Goal: Transaction & Acquisition: Subscribe to service/newsletter

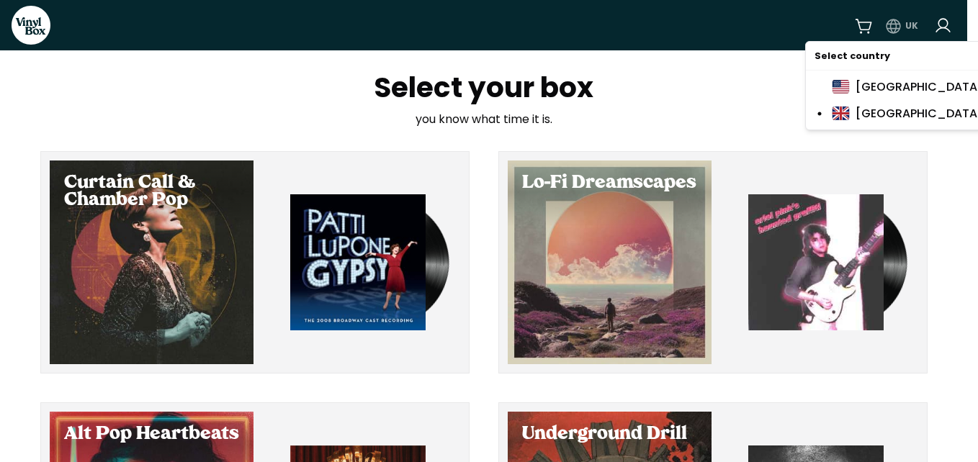
click at [908, 33] on html "VinylBox UK Select your box you know what time it is. Curtain Call & Chamber Po…" at bounding box center [489, 231] width 978 height 462
click at [908, 89] on div "[GEOGRAPHIC_DATA]" at bounding box center [906, 87] width 151 height 18
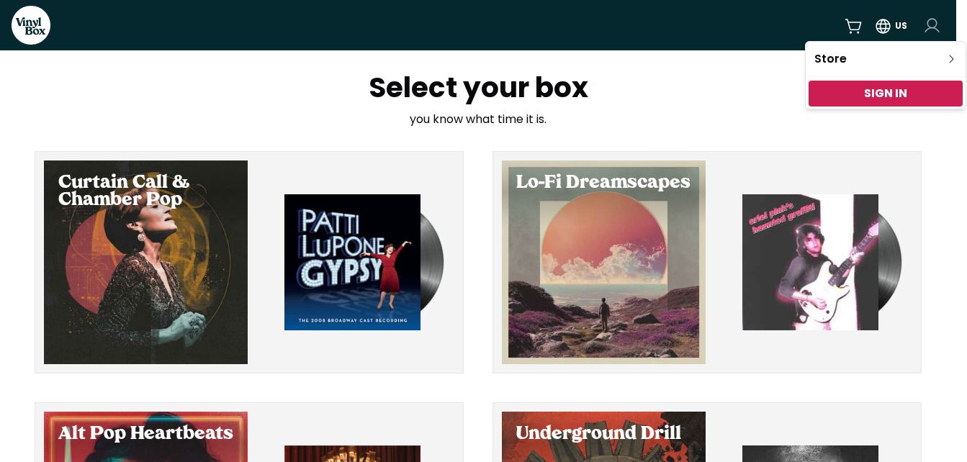
click at [934, 23] on html "VinylBox US Select your box you know what time it is. Curtain Call & Chamber Po…" at bounding box center [483, 231] width 967 height 462
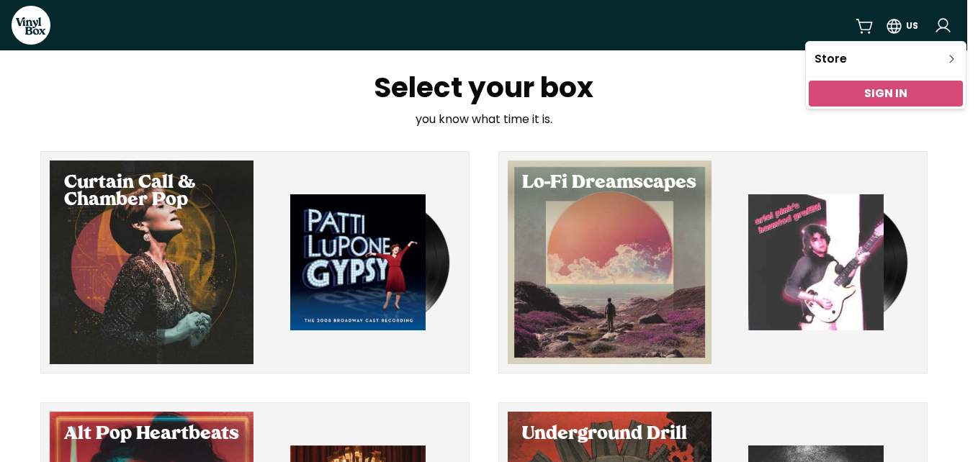
click at [900, 91] on link "Sign In" at bounding box center [885, 93] width 43 height 17
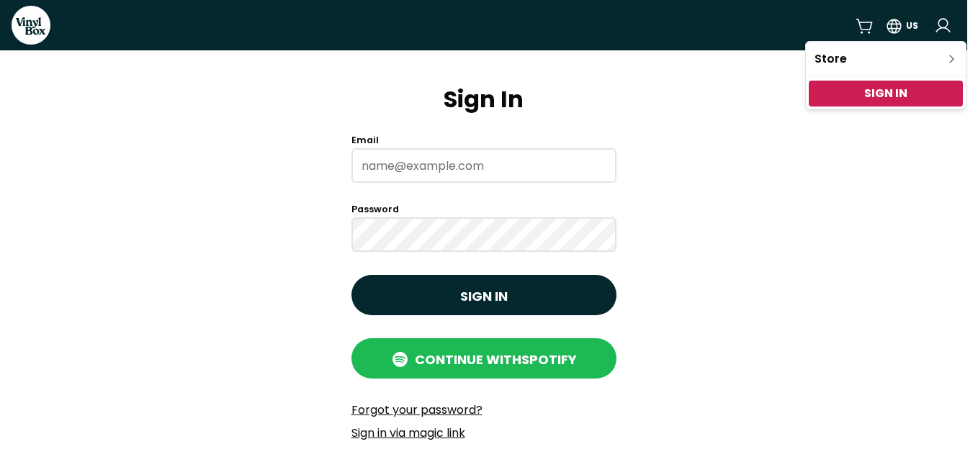
click at [450, 159] on html "VinylBox US Sign In Email Password Sign in Continue with Spotify Forgot your pa…" at bounding box center [489, 231] width 978 height 462
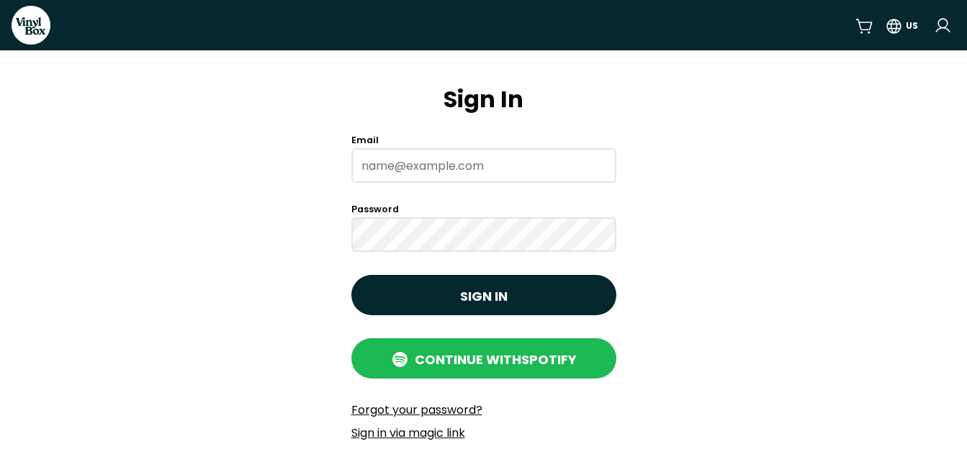
click at [450, 159] on input "Email" at bounding box center [483, 165] width 265 height 35
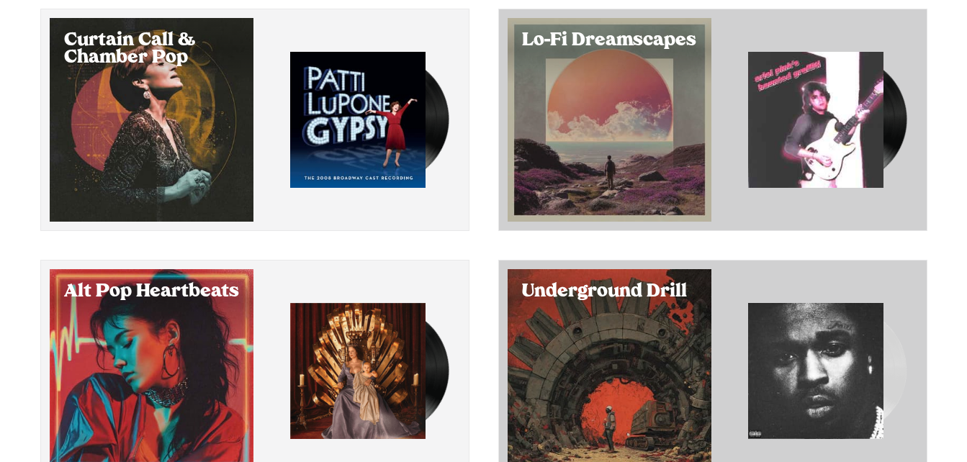
scroll to position [144, 0]
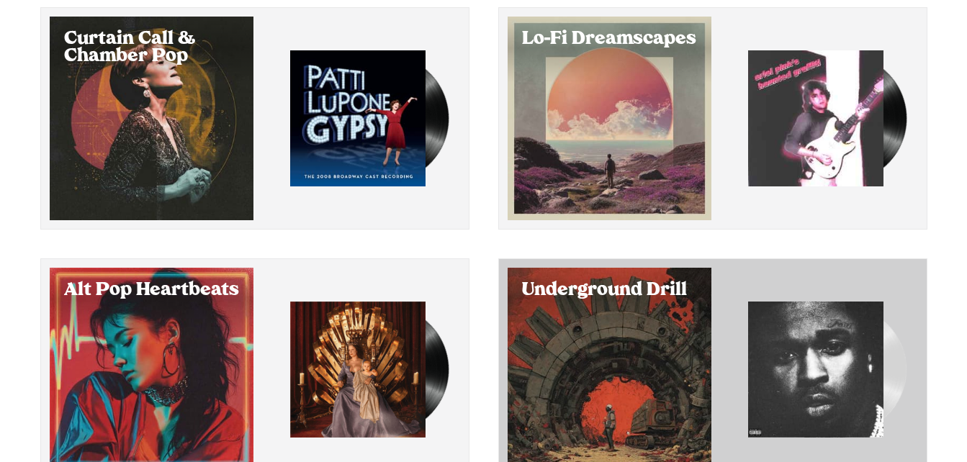
click at [674, 307] on div "Underground Drill" at bounding box center [609, 291] width 204 height 46
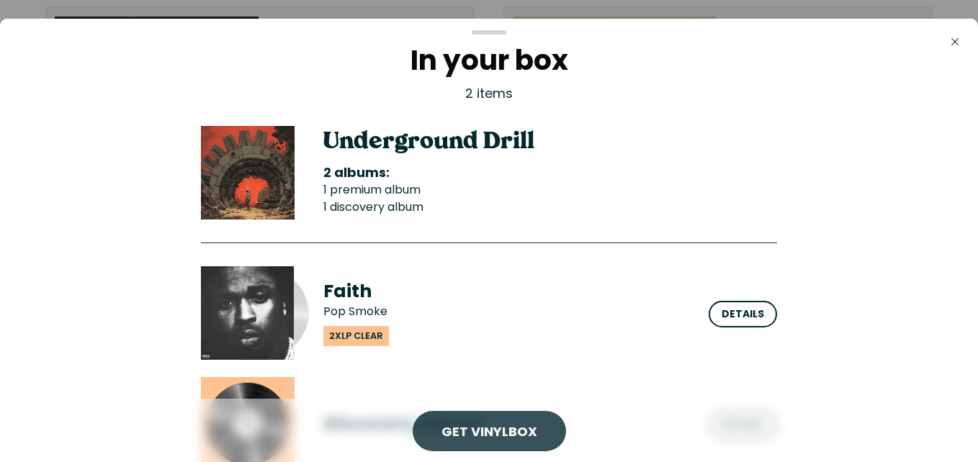
click at [512, 415] on div "Get VinylBox" at bounding box center [488, 431] width 153 height 40
click at [514, 416] on div "Get VinylBox" at bounding box center [488, 431] width 153 height 40
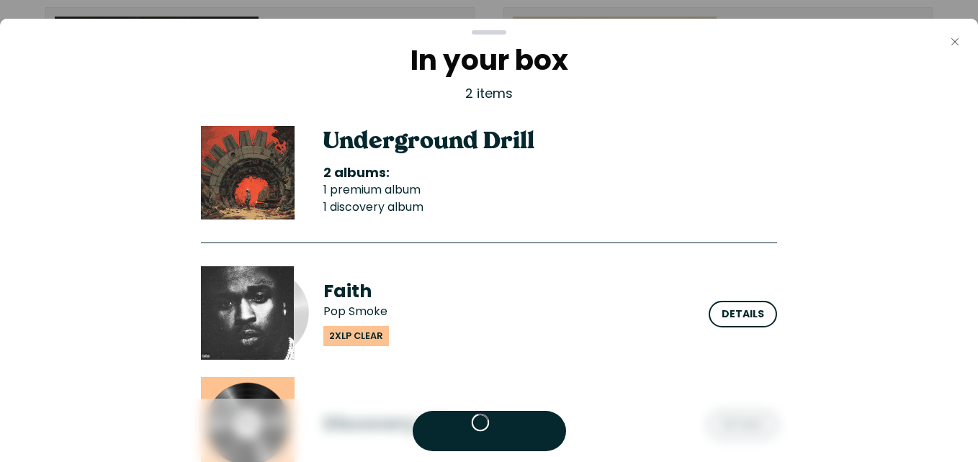
click at [948, 44] on button "Close" at bounding box center [954, 41] width 29 height 29
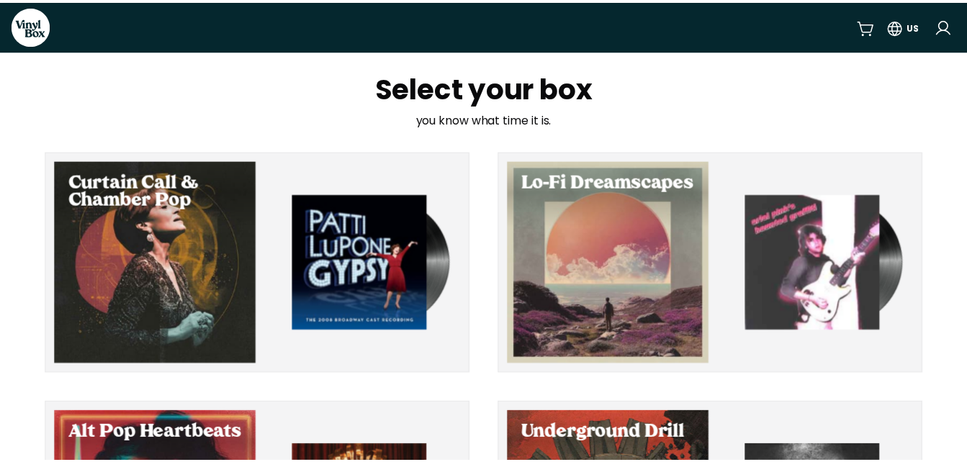
scroll to position [144, 0]
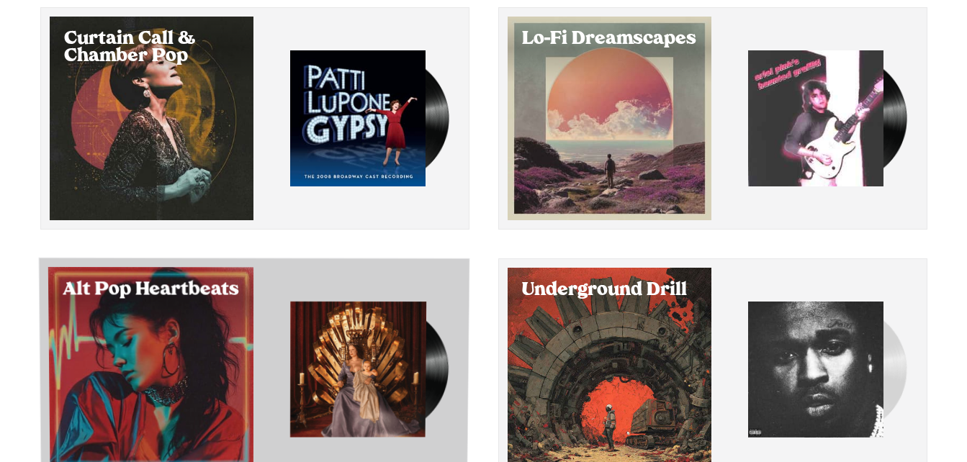
click at [263, 358] on div "Alt Pop Heartbeats" at bounding box center [253, 369] width 431 height 223
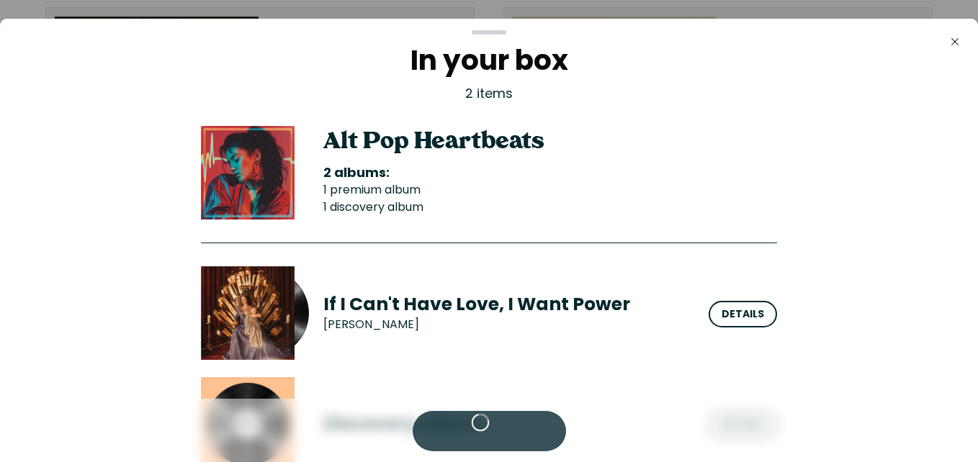
click at [477, 423] on link "Get VinylBox" at bounding box center [489, 432] width 96 height 18
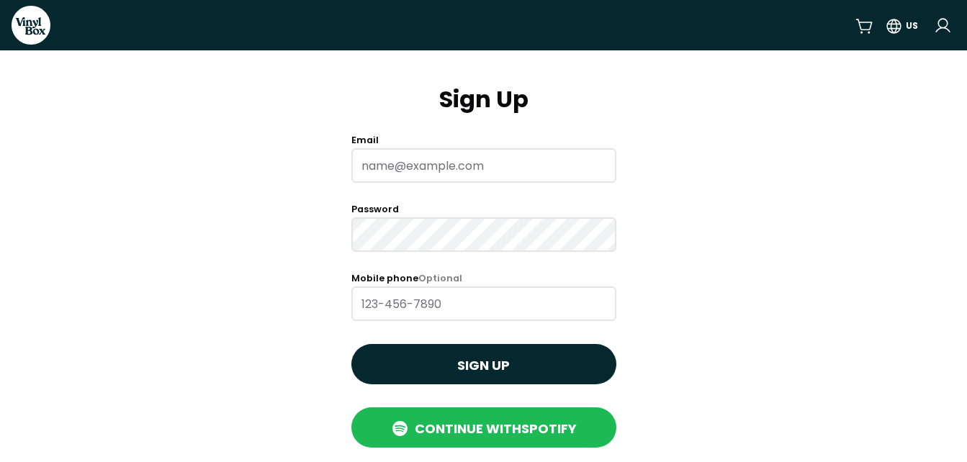
click at [413, 166] on input "Email" at bounding box center [483, 165] width 265 height 35
drag, startPoint x: 511, startPoint y: 171, endPoint x: 299, endPoint y: 192, distance: 212.7
click at [299, 192] on main "Sign Up Email [EMAIL_ADDRESS][DOMAIN_NAME] Password Mobile phone Optional Sign …" at bounding box center [483, 333] width 967 height 567
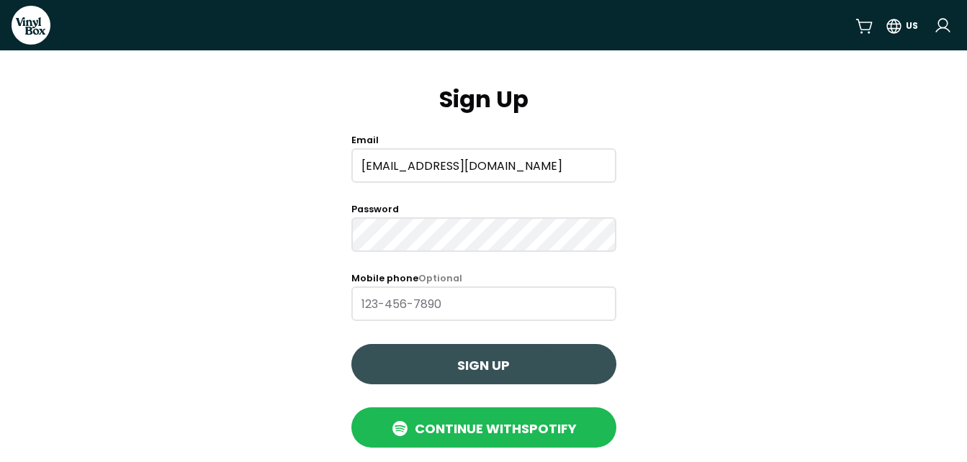
type input "[EMAIL_ADDRESS][DOMAIN_NAME]"
click at [466, 369] on span "Sign up" at bounding box center [483, 365] width 53 height 19
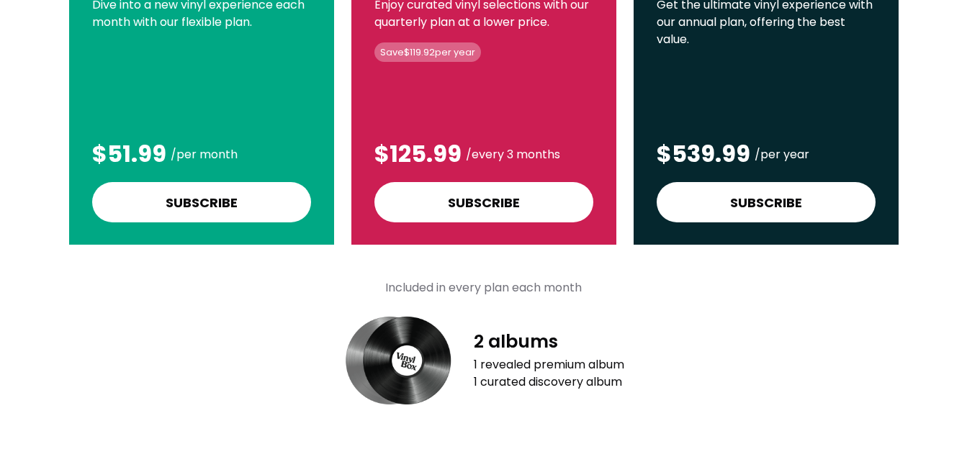
scroll to position [199, 0]
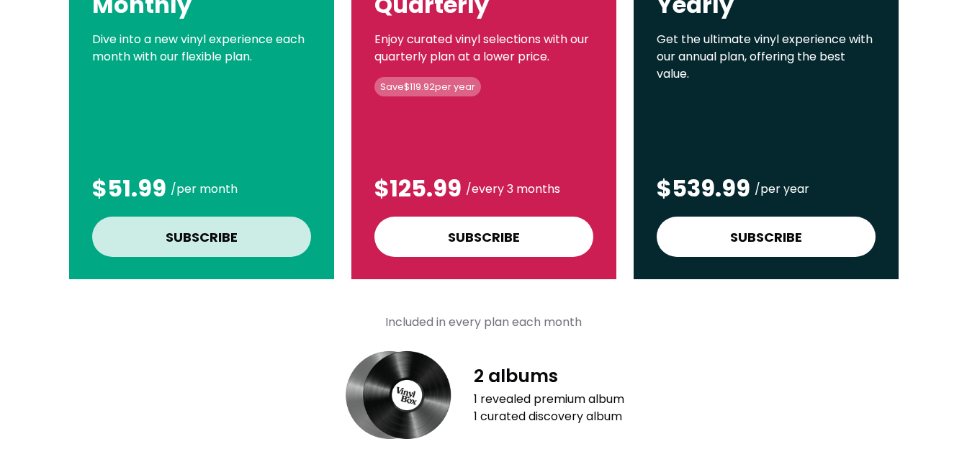
click at [220, 244] on div "Subscribe" at bounding box center [202, 236] width 72 height 19
